Goal: Task Accomplishment & Management: Complete application form

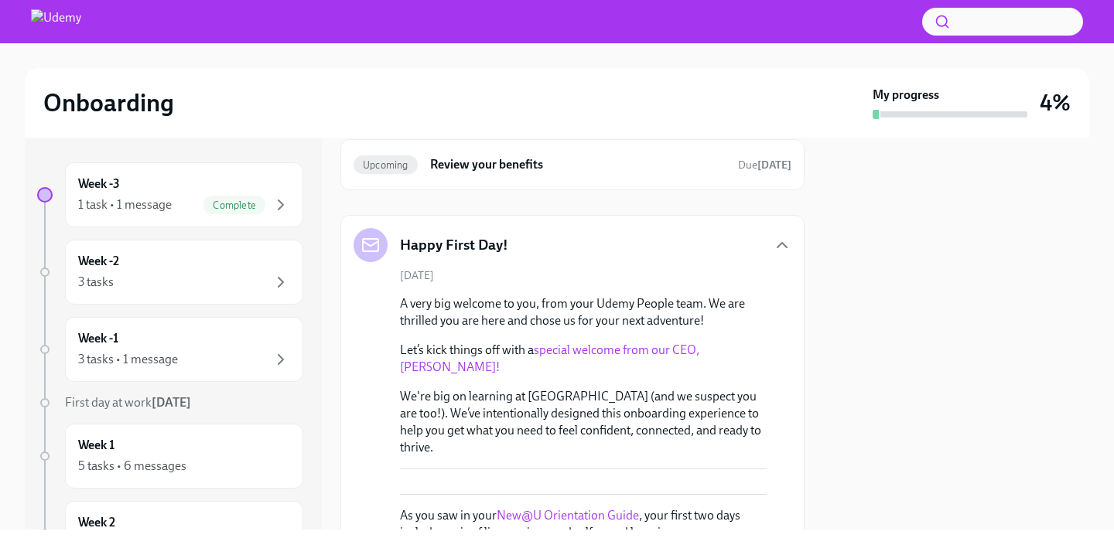
scroll to position [67, 0]
click at [182, 207] on div "1 task • 1 message Complete" at bounding box center [184, 205] width 212 height 19
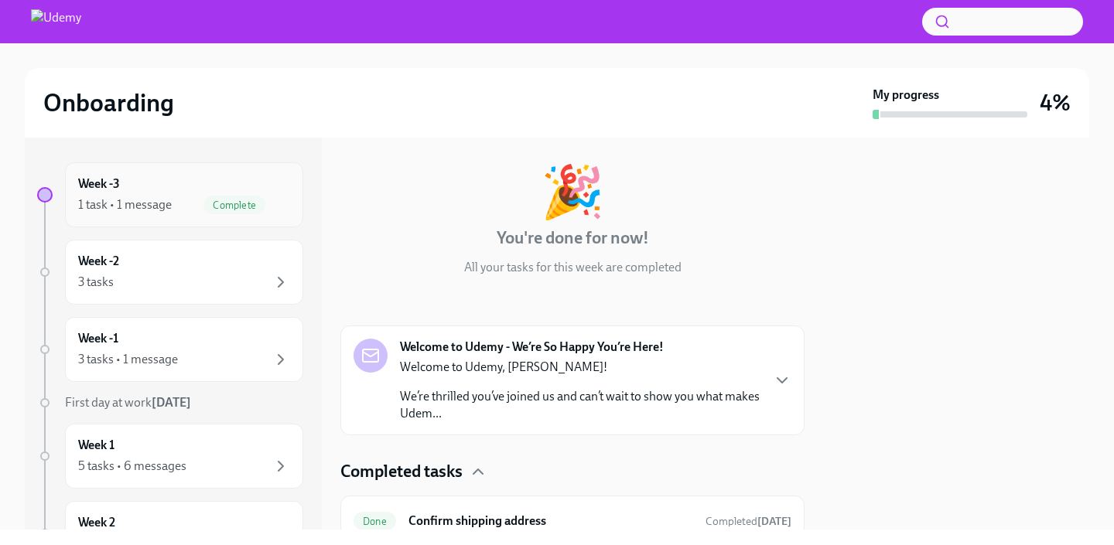
scroll to position [134, 0]
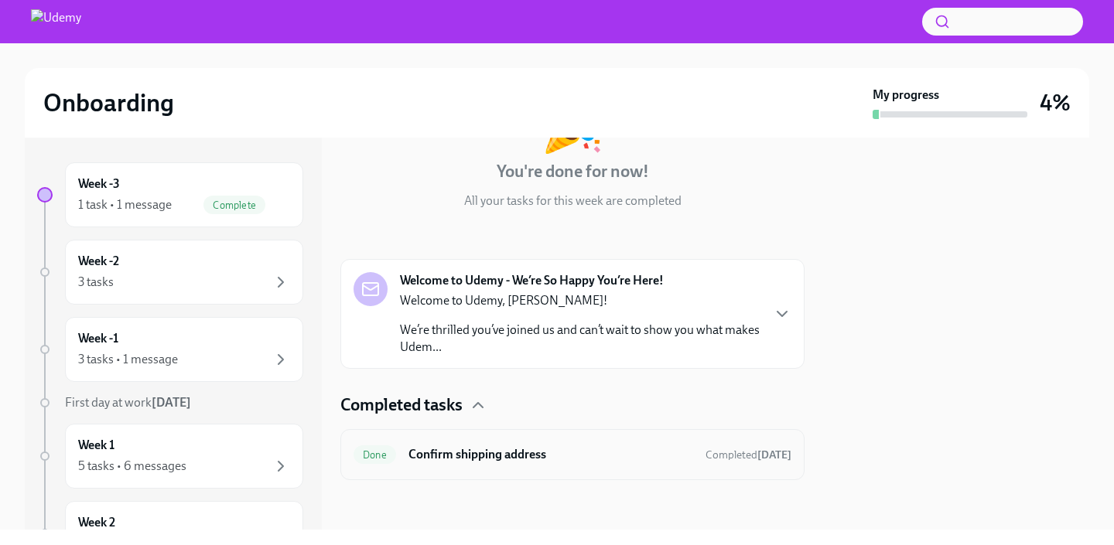
click at [539, 453] on h6 "Confirm shipping address" at bounding box center [550, 454] width 285 height 17
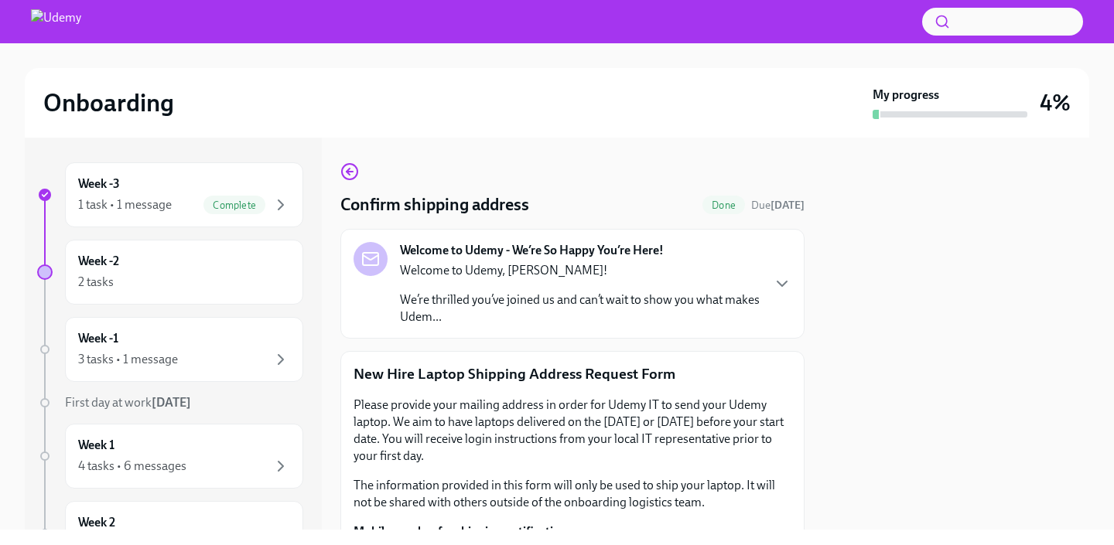
click at [780, 294] on div "Welcome to Udemy - We’re So Happy You’re Here! Welcome to Udemy, [PERSON_NAME]!…" at bounding box center [572, 284] width 438 height 84
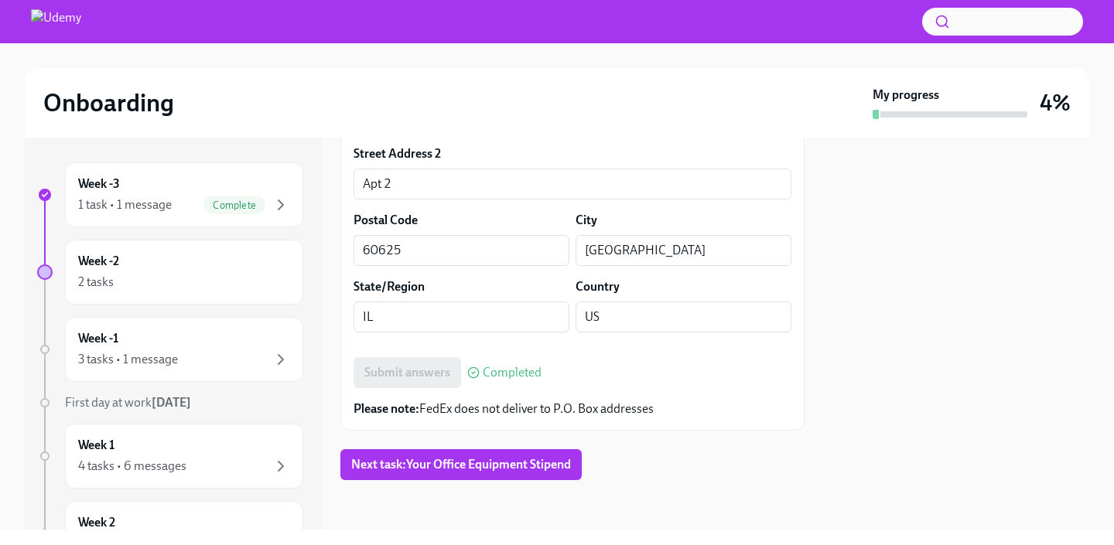
scroll to position [1297, 0]
click at [161, 272] on div "Week -2 2 tasks" at bounding box center [184, 272] width 212 height 39
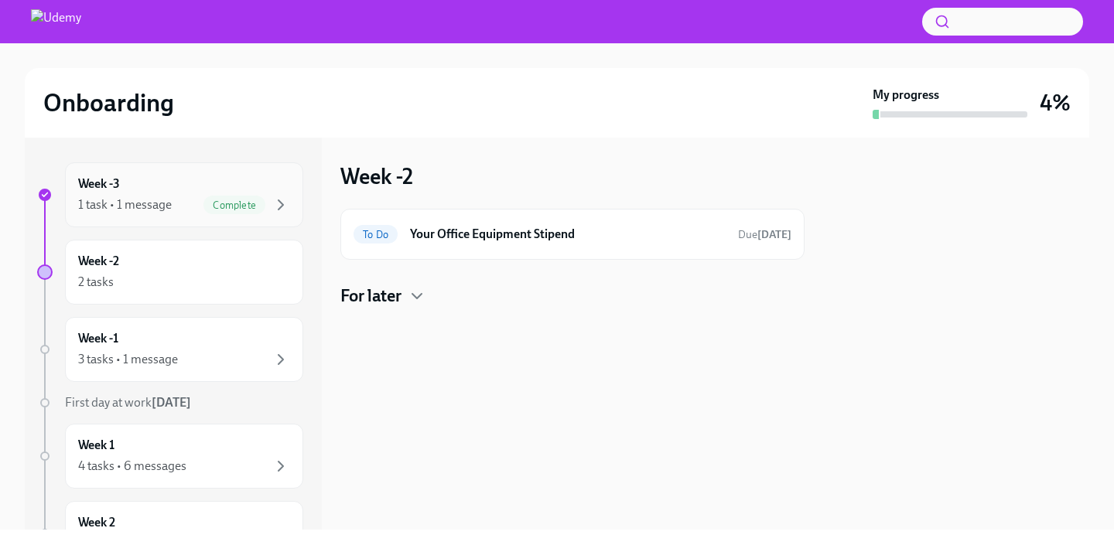
click at [152, 196] on div "1 task • 1 message" at bounding box center [125, 204] width 94 height 17
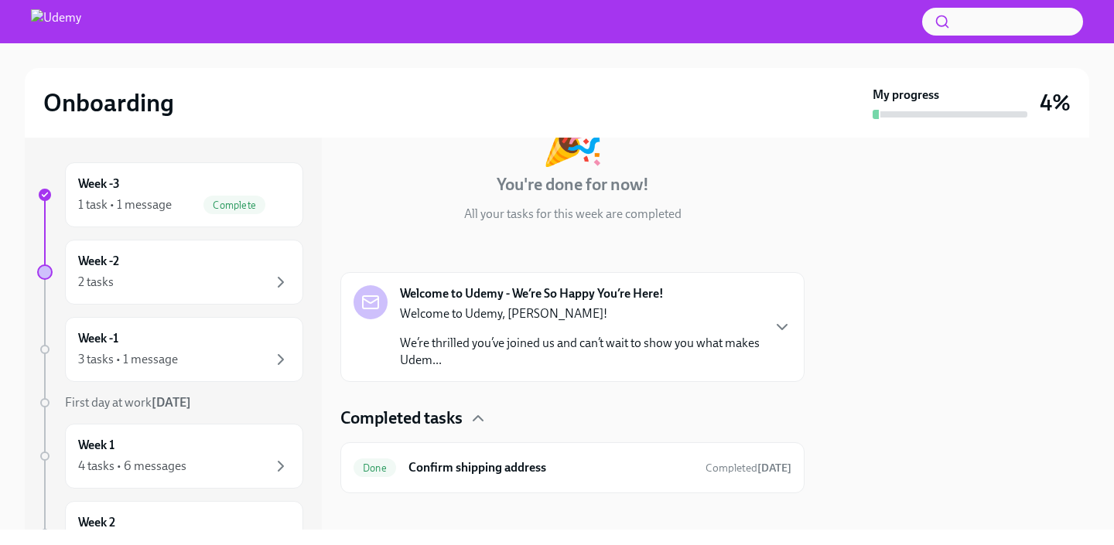
scroll to position [134, 0]
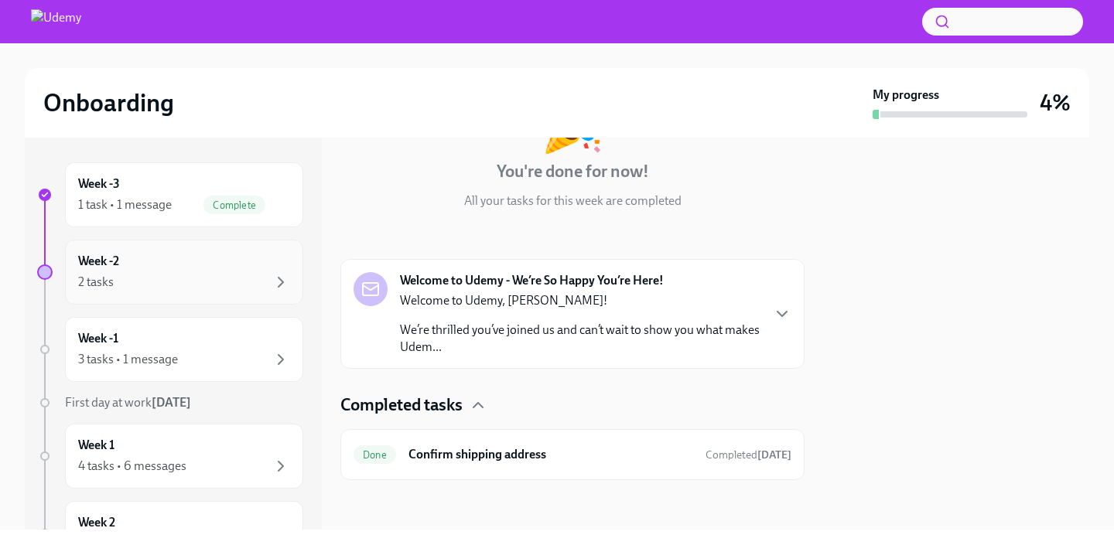
click at [183, 276] on div "2 tasks" at bounding box center [184, 282] width 212 height 19
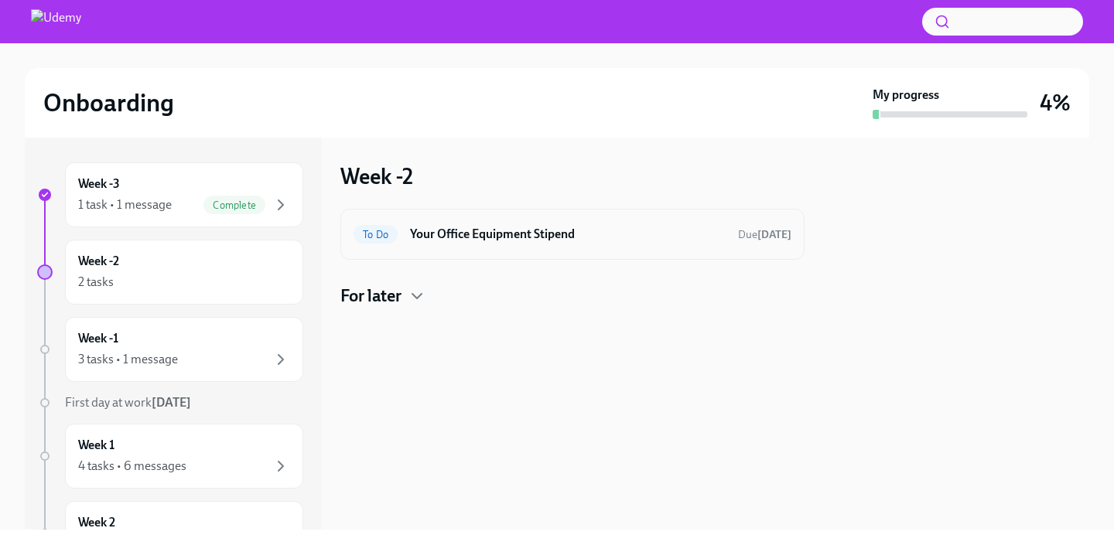
click at [535, 230] on h6 "Your Office Equipment Stipend" at bounding box center [568, 234] width 316 height 17
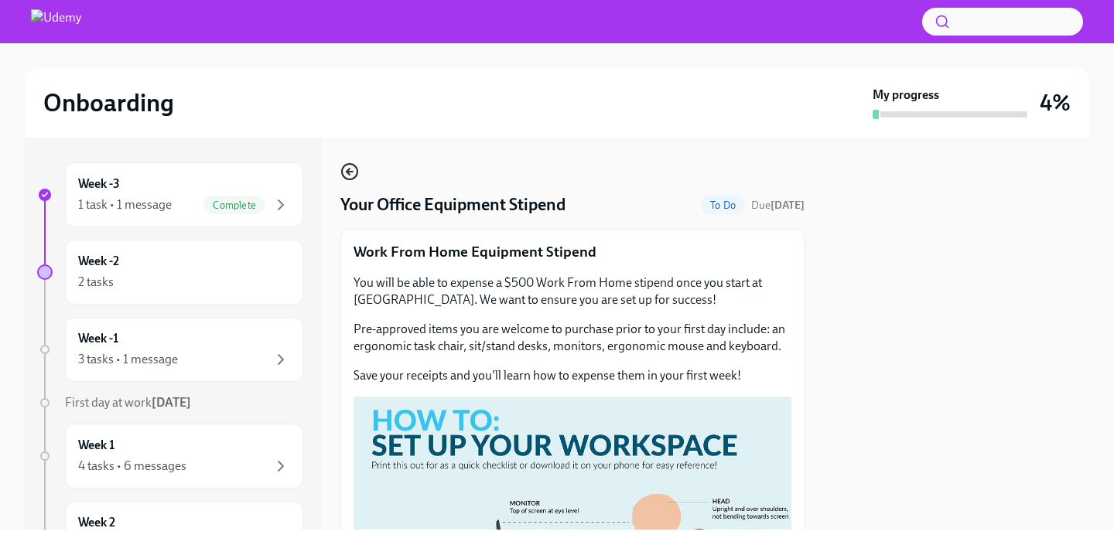
click at [343, 169] on icon "button" at bounding box center [349, 171] width 19 height 19
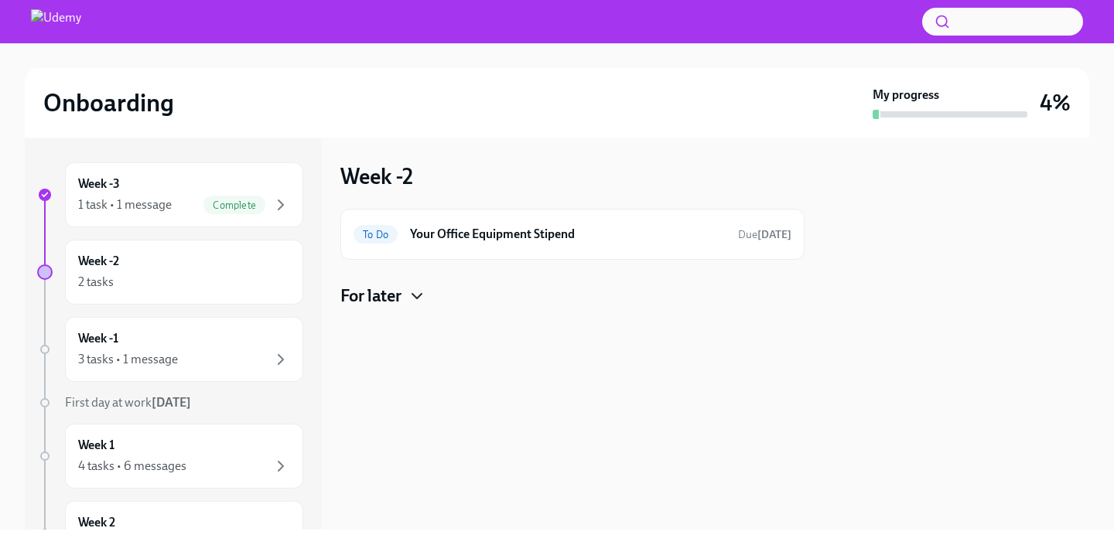
click at [409, 293] on icon "button" at bounding box center [417, 296] width 19 height 19
click at [159, 202] on div "1 task • 1 message" at bounding box center [125, 204] width 94 height 17
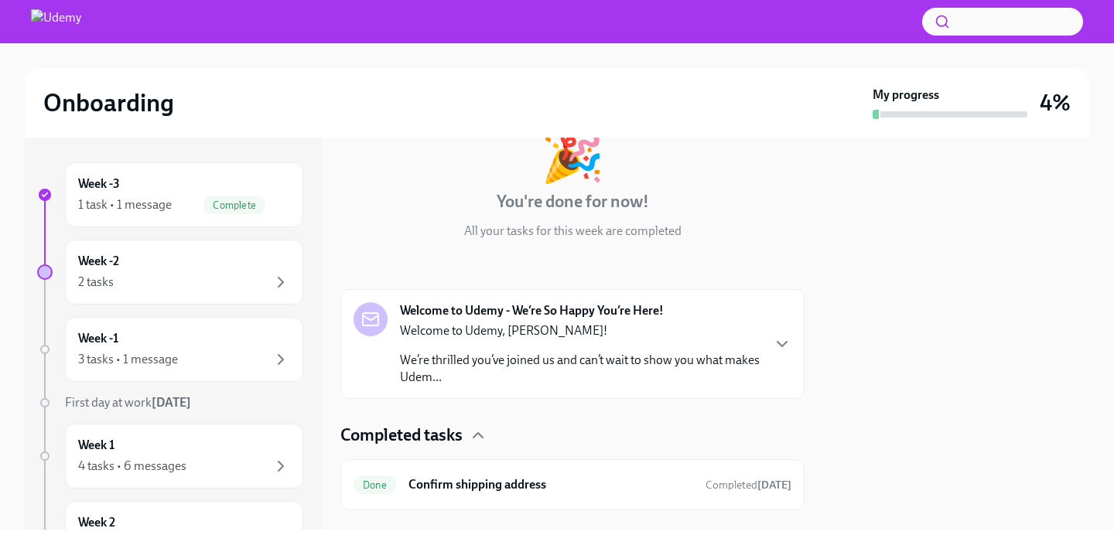
scroll to position [134, 0]
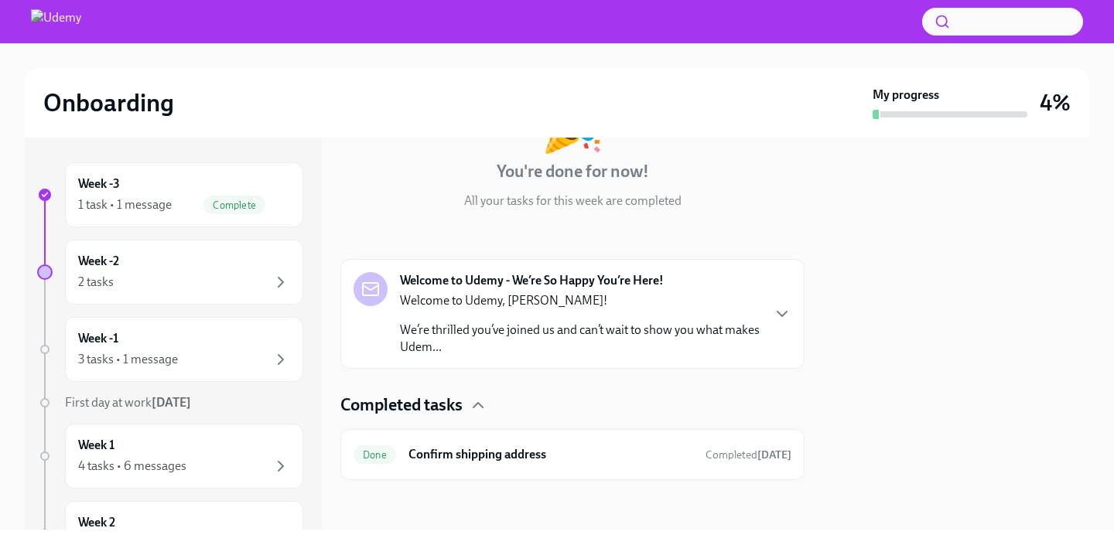
click at [606, 320] on div "Welcome to Udemy, [PERSON_NAME]! We’re thrilled you’ve joined us and can’t wait…" at bounding box center [580, 323] width 360 height 63
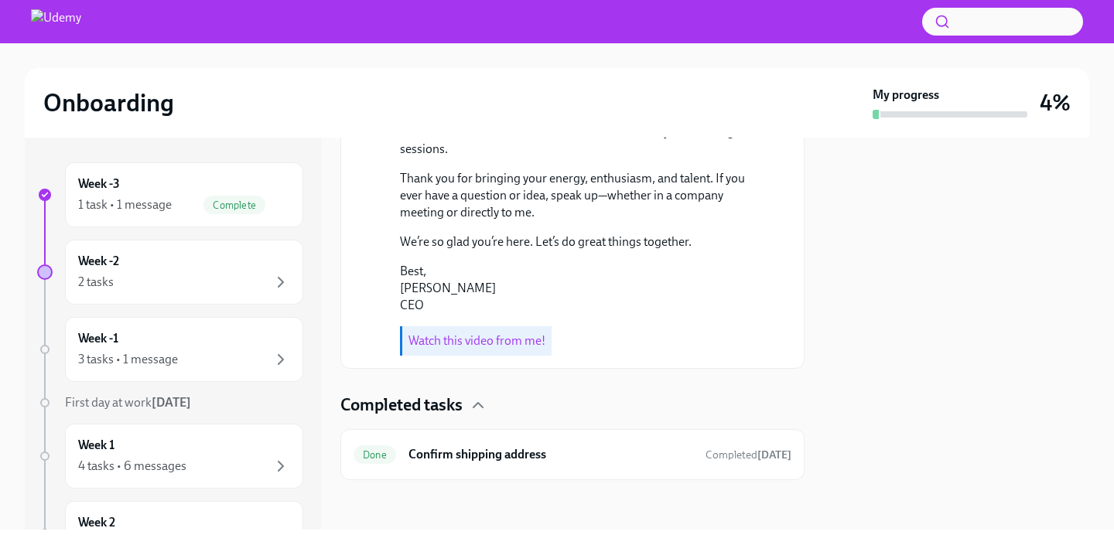
scroll to position [707, 0]
click at [595, 466] on div "Done Confirm shipping address Completed [DATE]" at bounding box center [572, 454] width 438 height 25
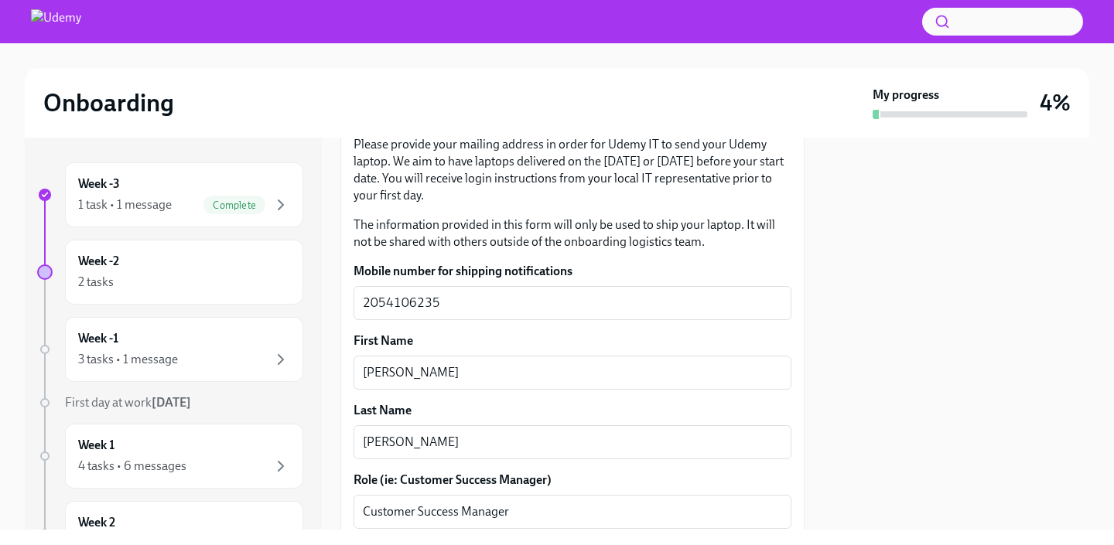
scroll to position [325, 0]
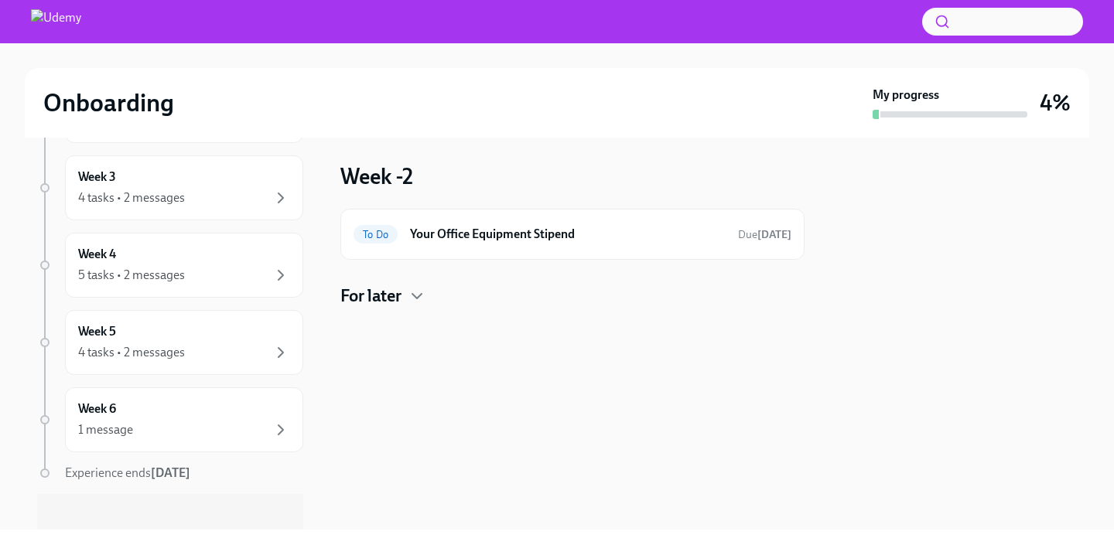
scroll to position [437, 0]
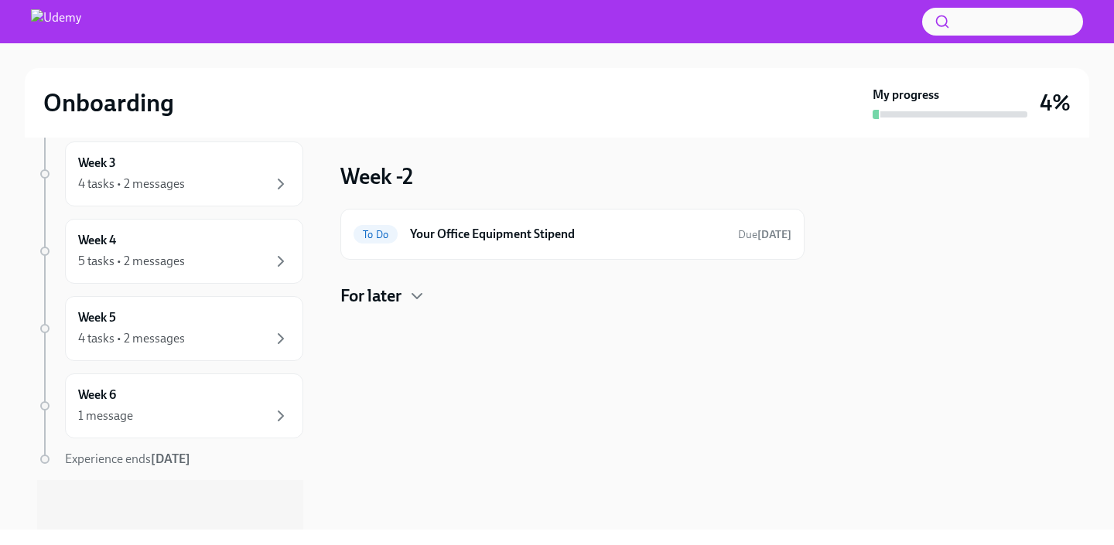
click at [1030, 29] on button "button" at bounding box center [1002, 22] width 161 height 28
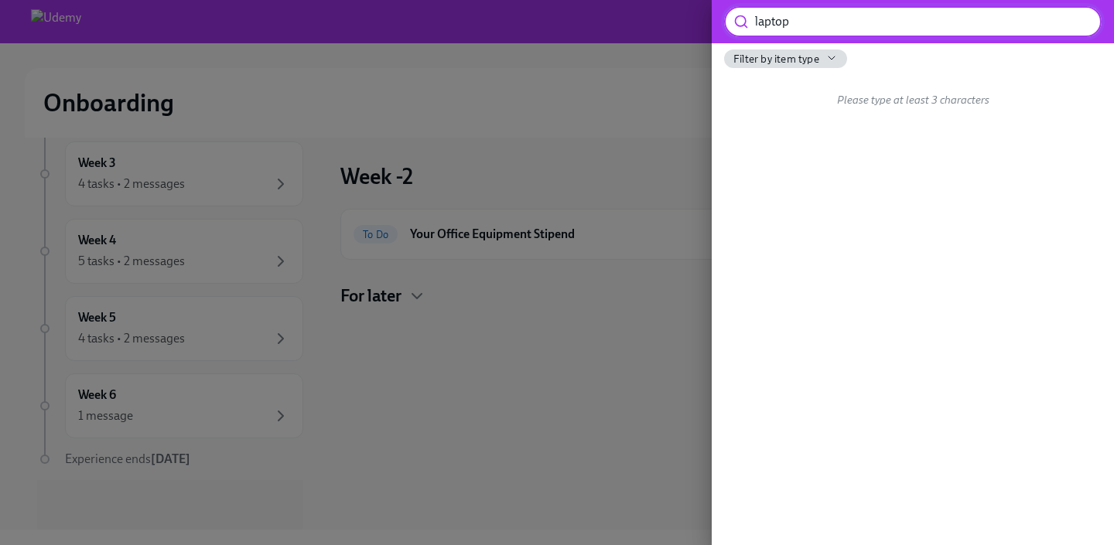
type input "laptop"
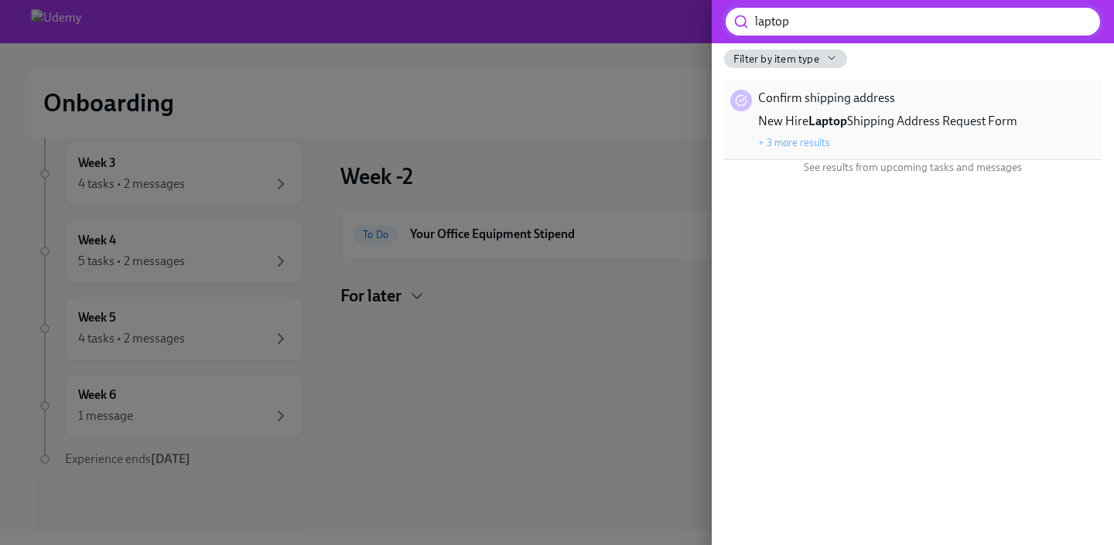
click at [796, 131] on div "New Hire Laptop Shipping Address Request Form + 3 more results" at bounding box center [887, 131] width 259 height 37
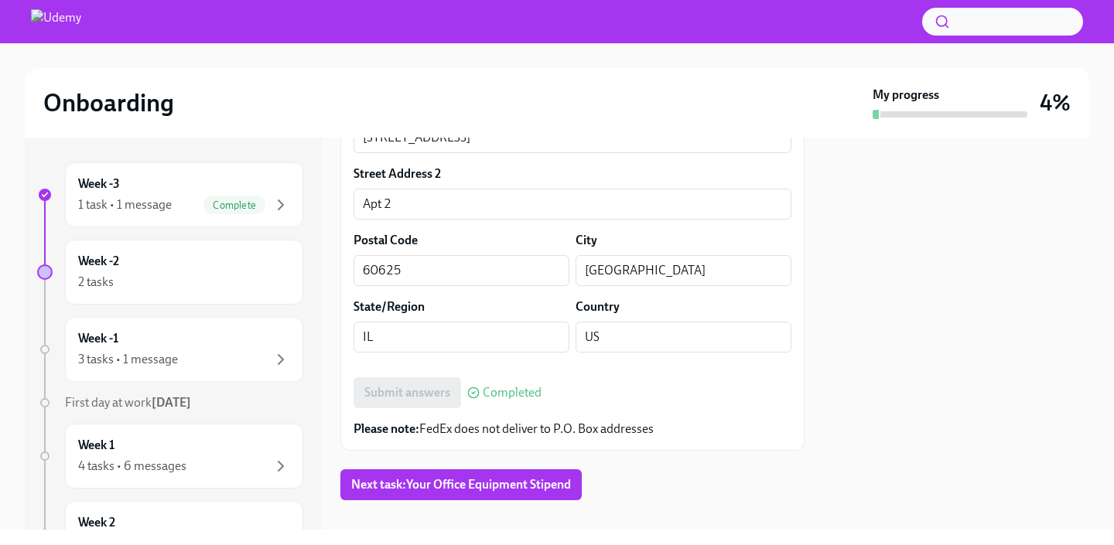
scroll to position [723, 0]
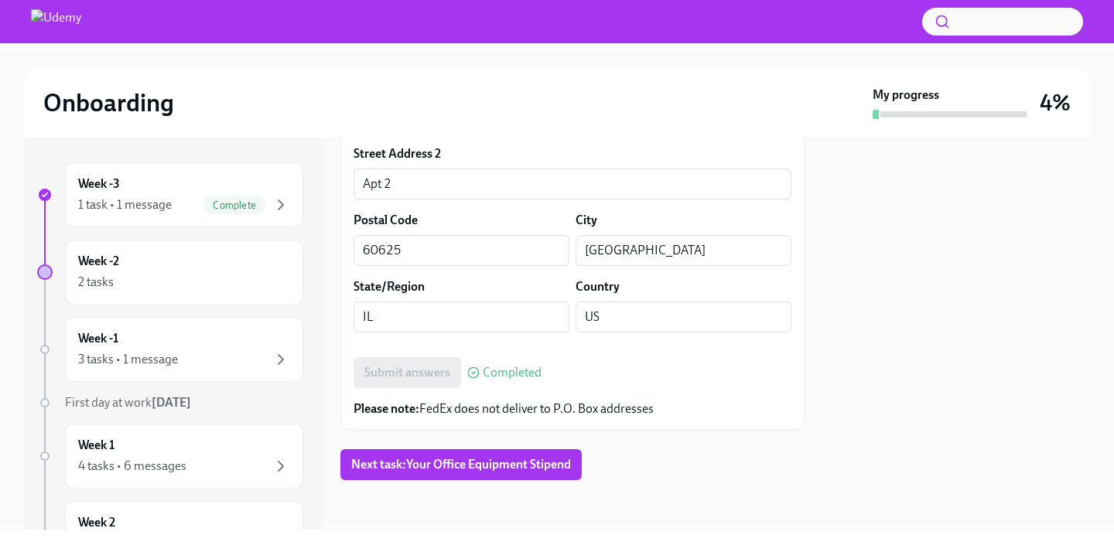
click at [502, 411] on p "Please note: FedEx does not deliver to P.O. Box addresses" at bounding box center [572, 409] width 438 height 17
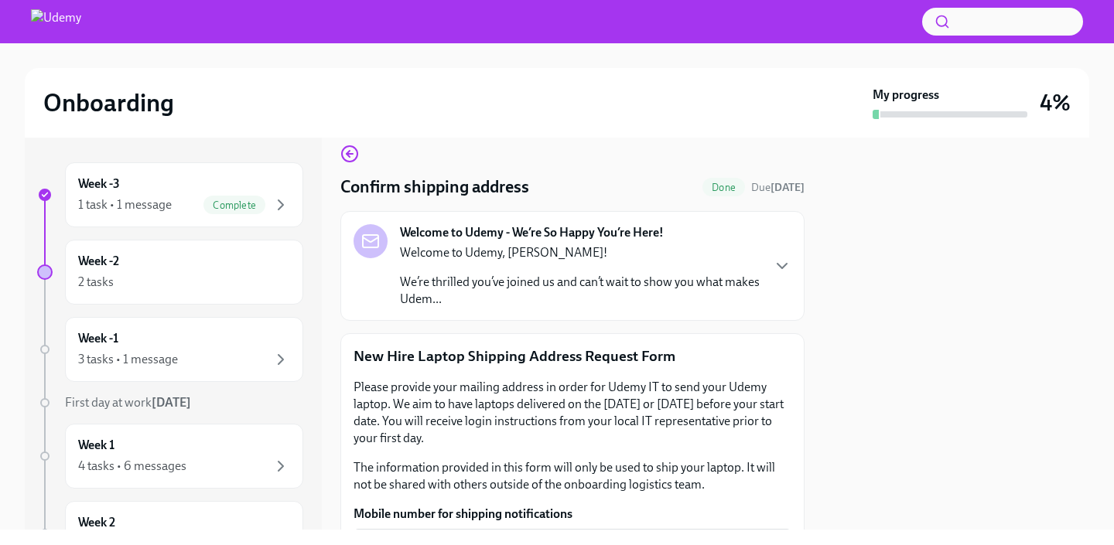
scroll to position [0, 0]
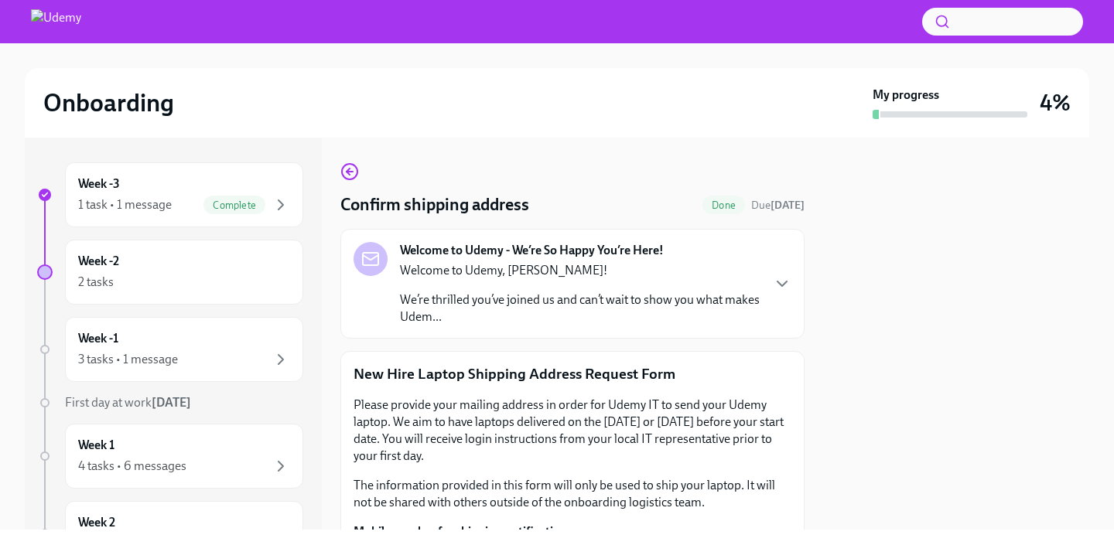
click at [603, 297] on p "We’re thrilled you’ve joined us and can’t wait to show you what makes Udem..." at bounding box center [580, 309] width 360 height 34
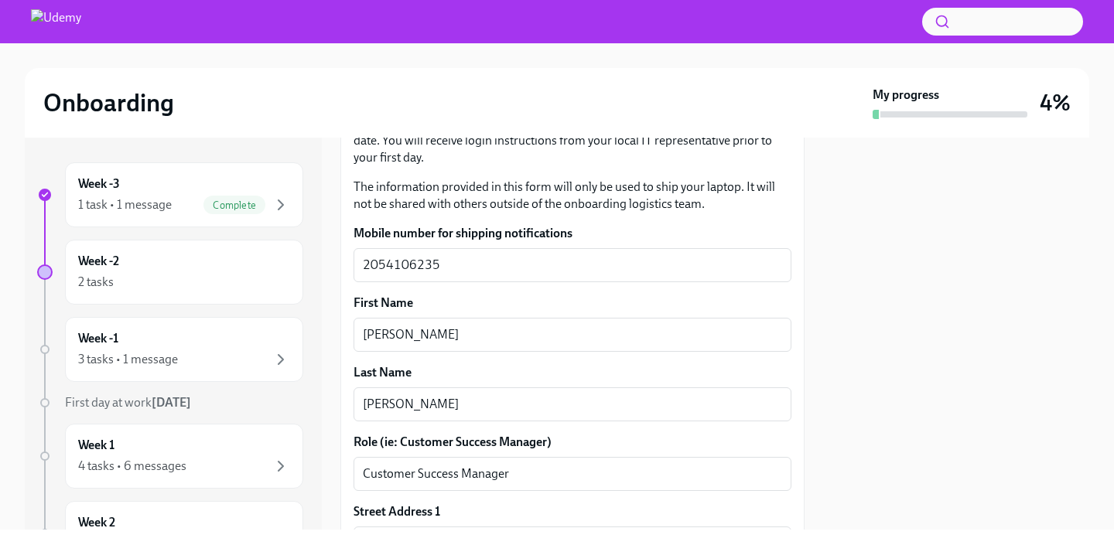
scroll to position [803, 0]
